Goal: Communication & Community: Connect with others

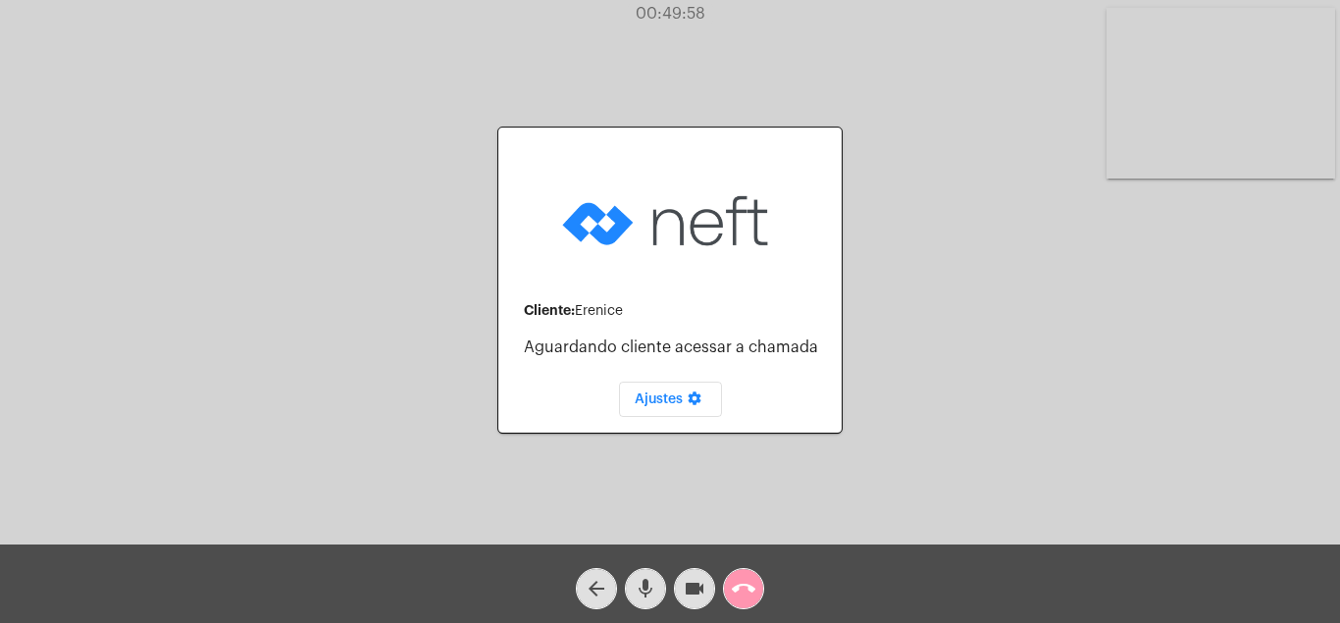
click at [738, 579] on mat-icon "call_end" at bounding box center [744, 589] width 24 height 24
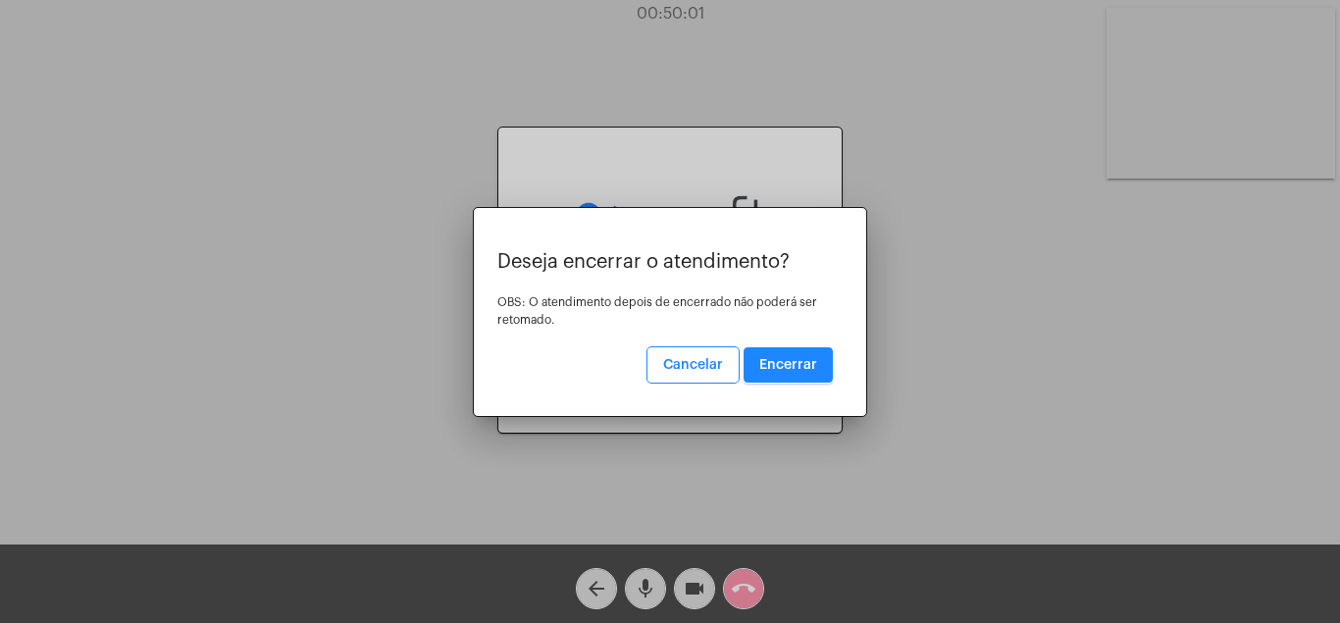
click at [809, 350] on button "Encerrar" at bounding box center [788, 364] width 89 height 35
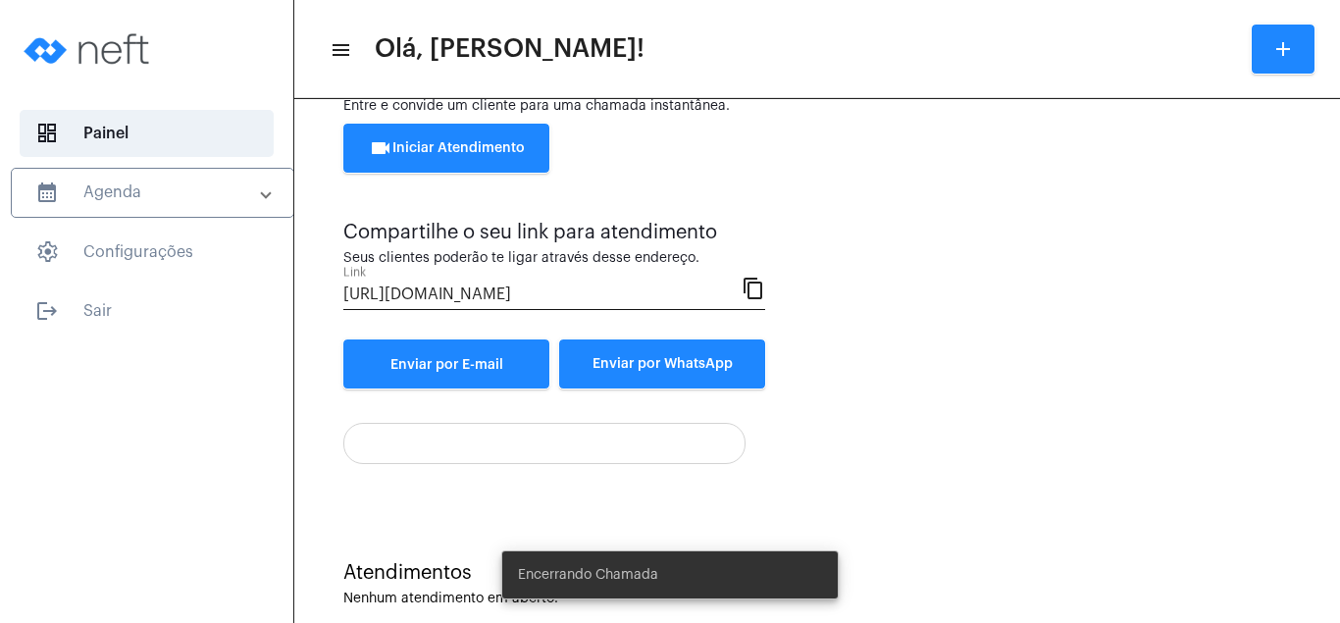
scroll to position [105, 0]
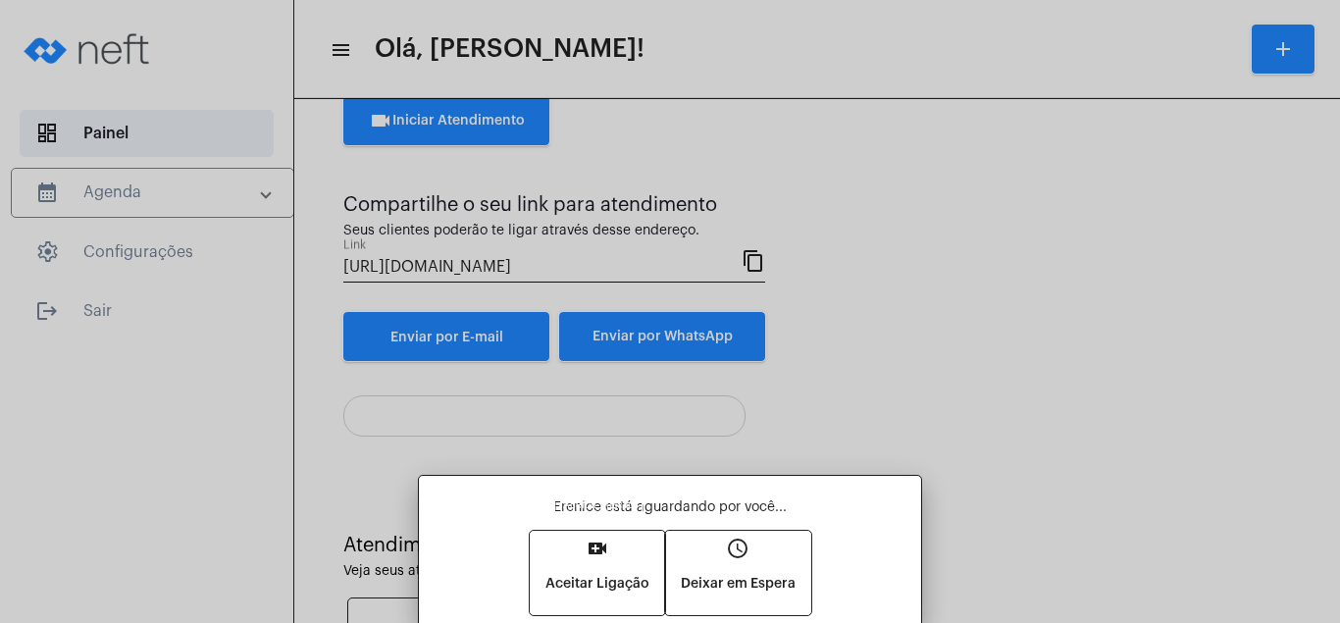
click at [589, 546] on mat-icon "video_call" at bounding box center [598, 549] width 24 height 24
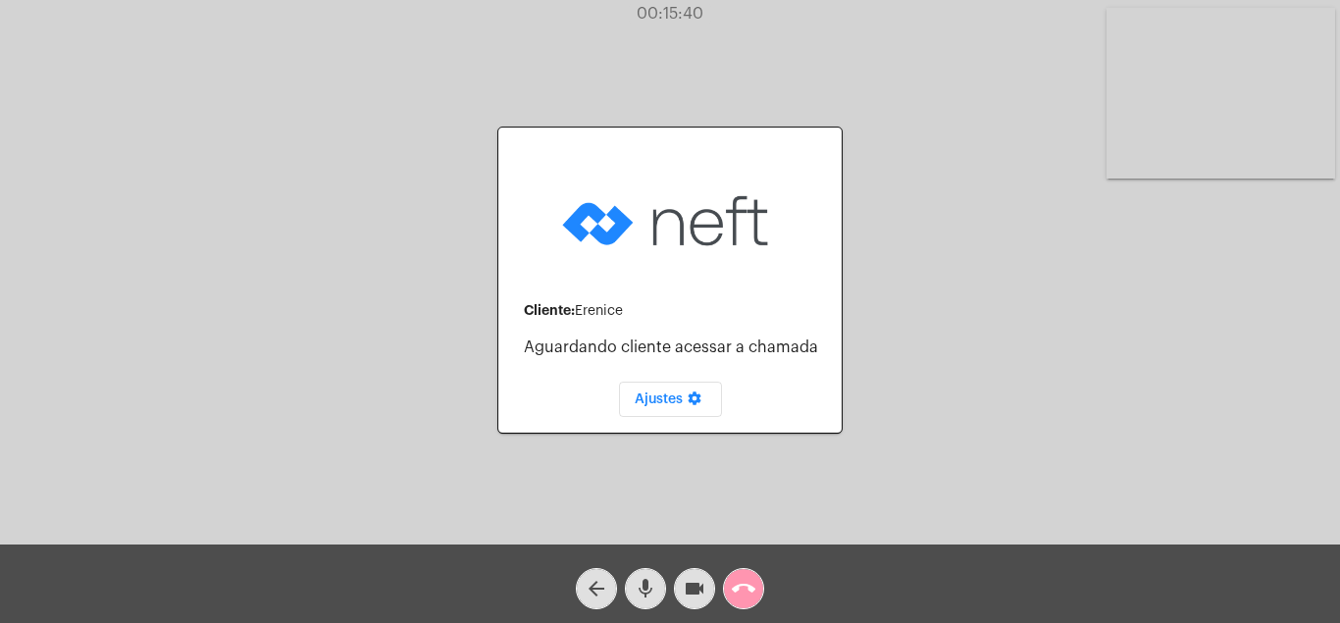
click at [765, 585] on div "call_end" at bounding box center [743, 583] width 49 height 49
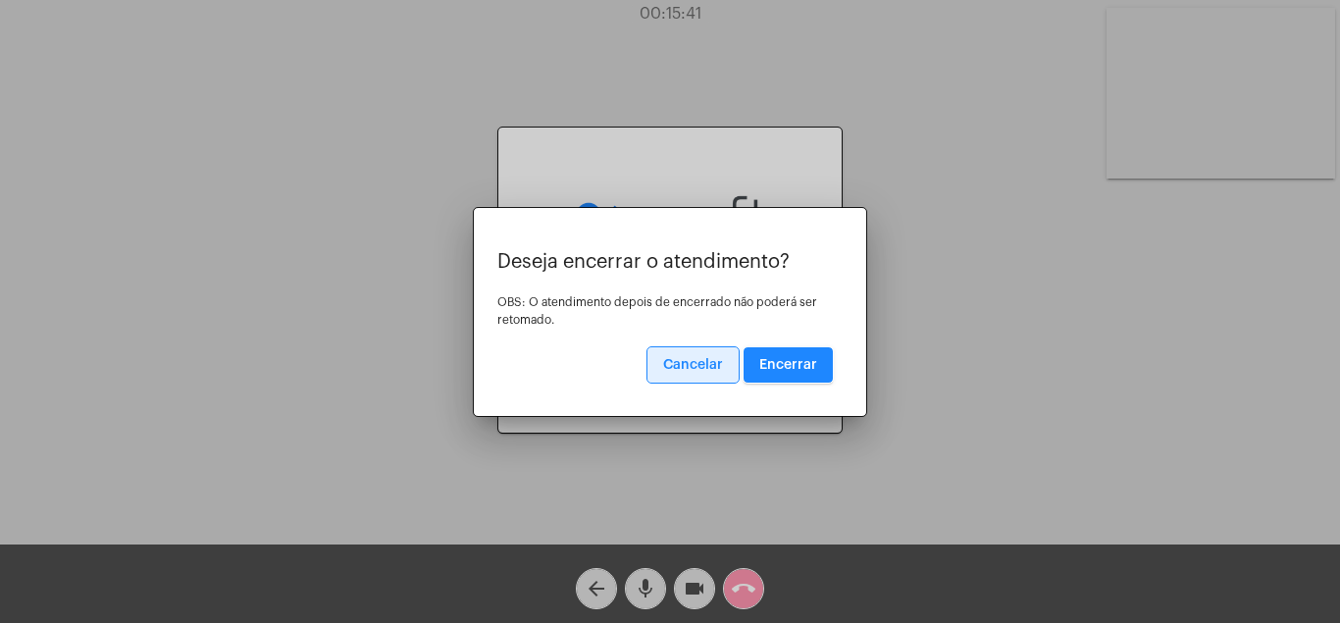
click at [794, 358] on span "Encerrar" at bounding box center [788, 365] width 58 height 14
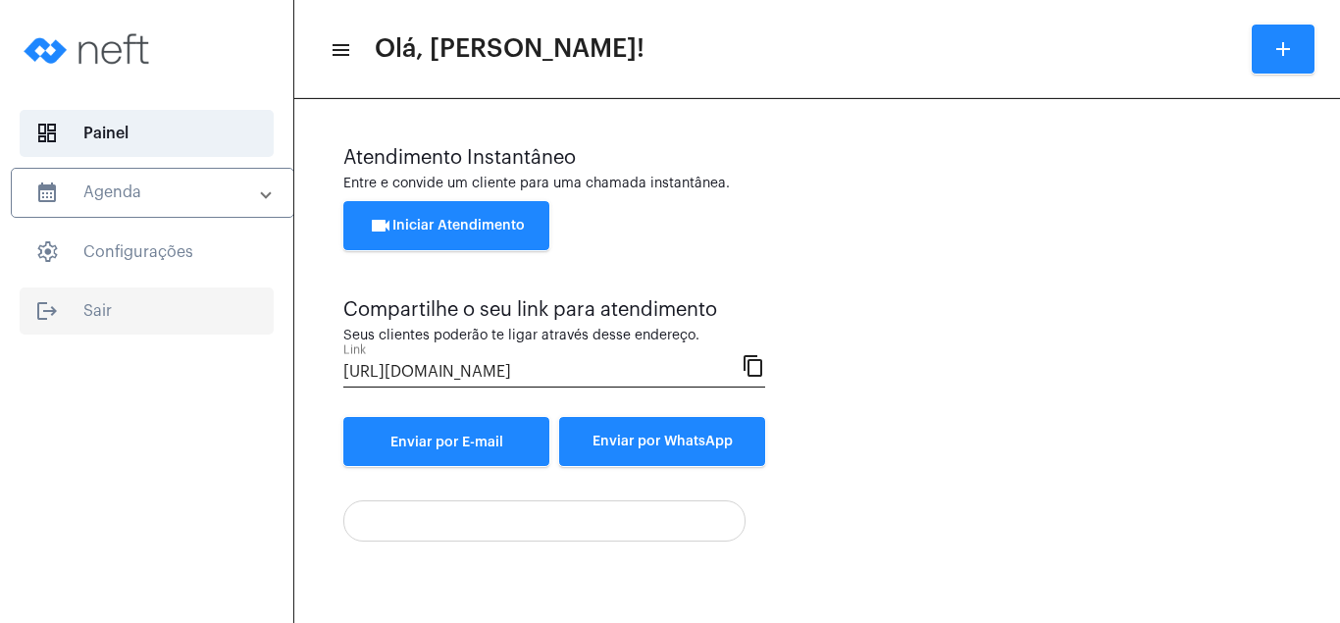
click at [93, 298] on span "logout Sair" at bounding box center [147, 310] width 254 height 47
